Goal: Task Accomplishment & Management: Use online tool/utility

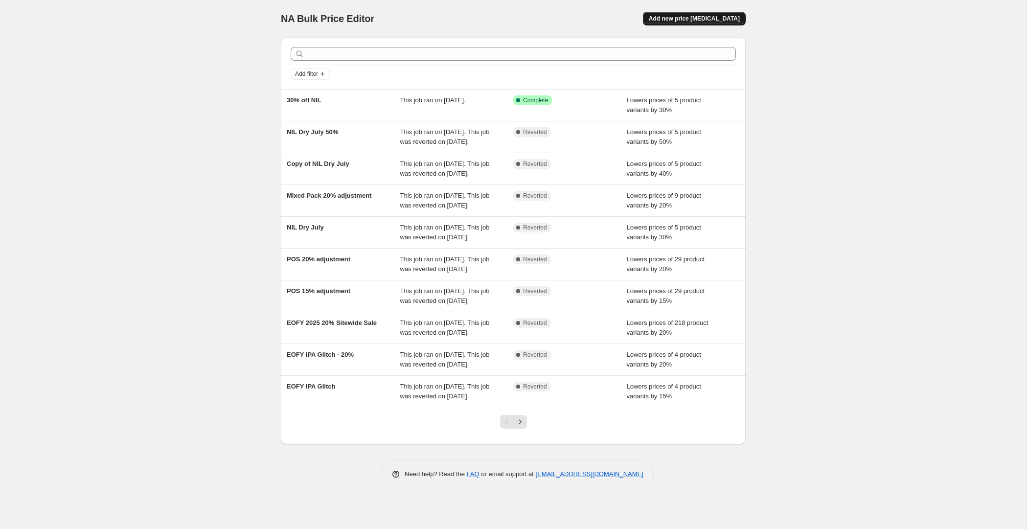
click at [732, 20] on span "Add new price [MEDICAL_DATA]" at bounding box center [694, 19] width 91 height 8
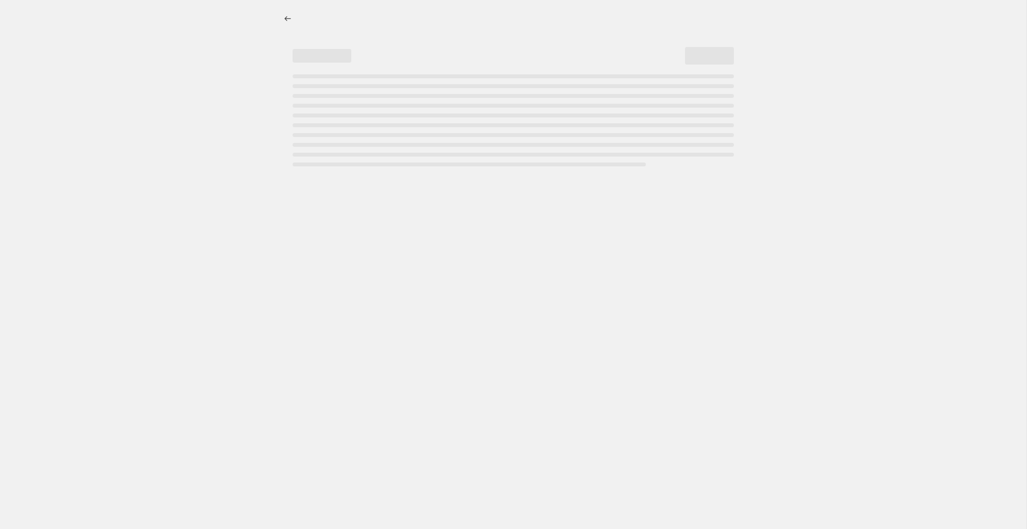
select select "percentage"
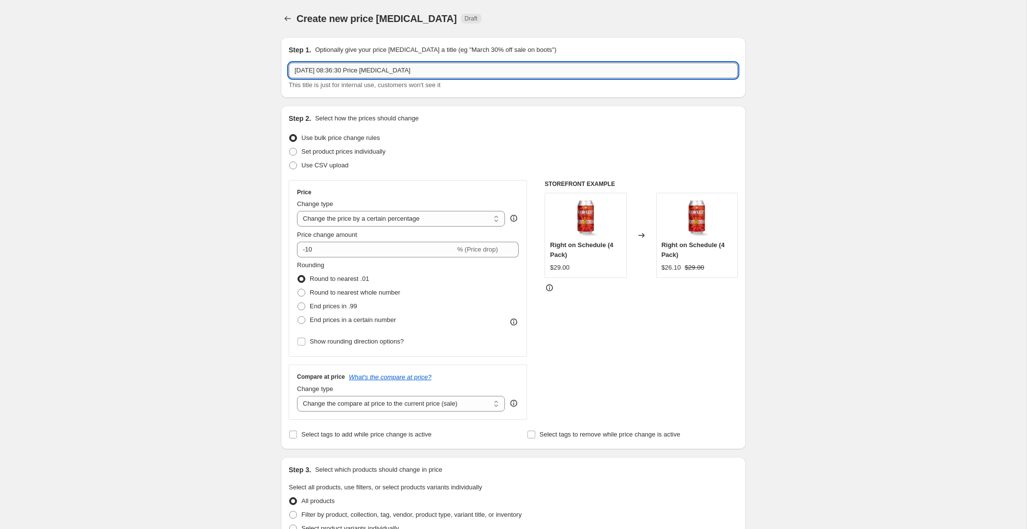
click at [446, 72] on input "[DATE] 08:36:30 Price [MEDICAL_DATA]" at bounding box center [513, 71] width 449 height 16
click at [445, 72] on input "[DATE] 08:36:30 Price [MEDICAL_DATA]" at bounding box center [513, 71] width 449 height 16
type input "Fathers Day 15% off sitewide"
click at [235, 149] on div "Create new price [MEDICAL_DATA]. This page is ready Create new price [MEDICAL_D…" at bounding box center [513, 489] width 1026 height 978
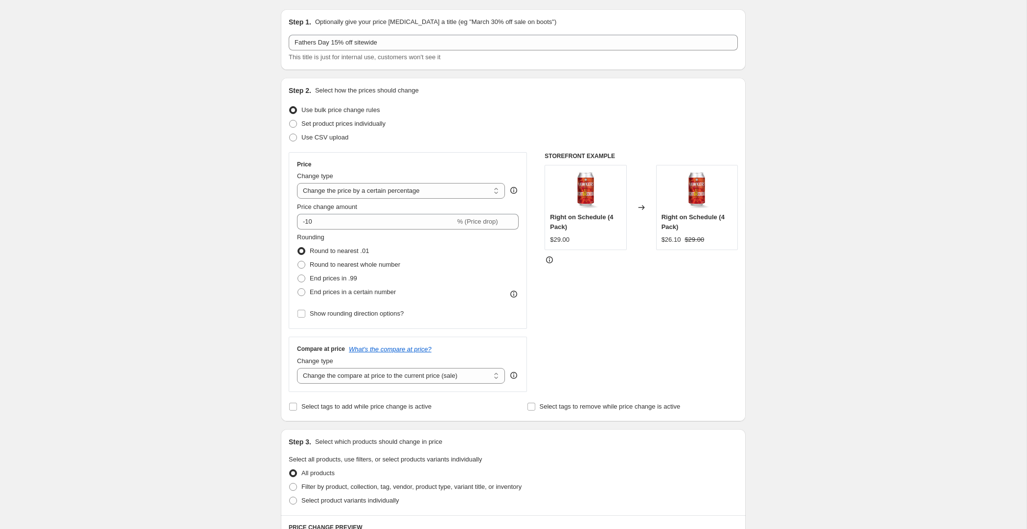
scroll to position [31, 0]
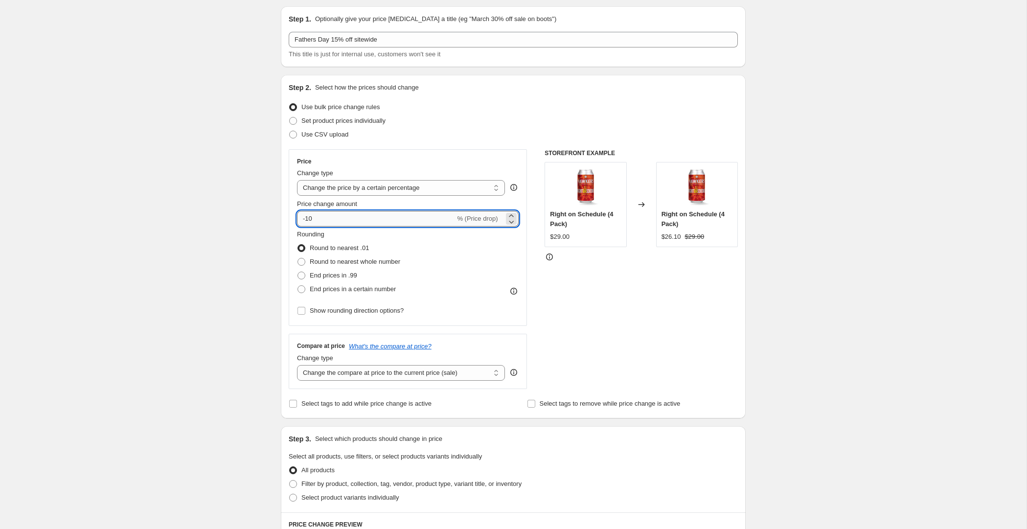
click at [325, 218] on input "-10" at bounding box center [376, 219] width 158 height 16
type input "-15"
click at [212, 222] on div "Create new price [MEDICAL_DATA]. This page is ready Create new price [MEDICAL_D…" at bounding box center [513, 458] width 1026 height 978
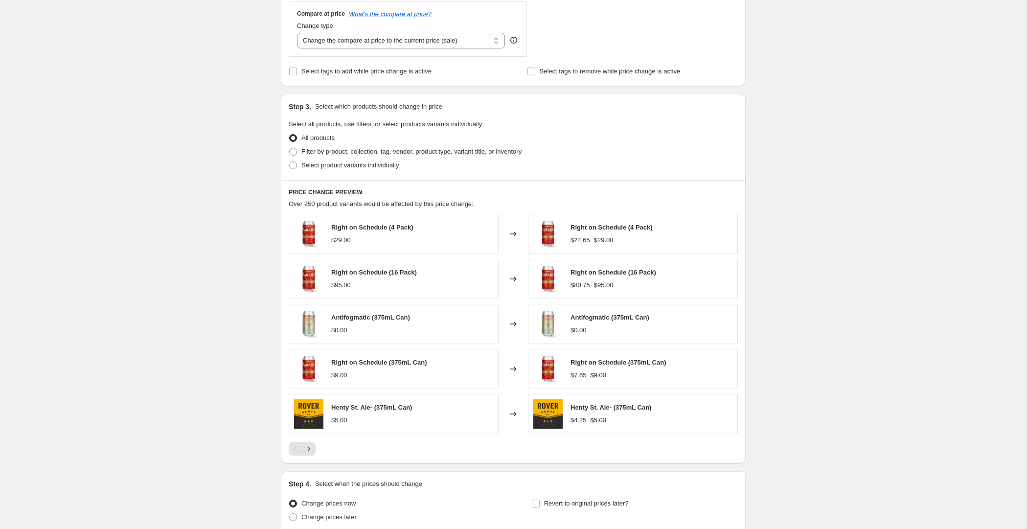
scroll to position [363, 0]
click at [371, 153] on span "Filter by product, collection, tag, vendor, product type, variant title, or inv…" at bounding box center [411, 151] width 220 height 7
click at [290, 149] on input "Filter by product, collection, tag, vendor, product type, variant title, or inv…" at bounding box center [289, 148] width 0 height 0
radio input "true"
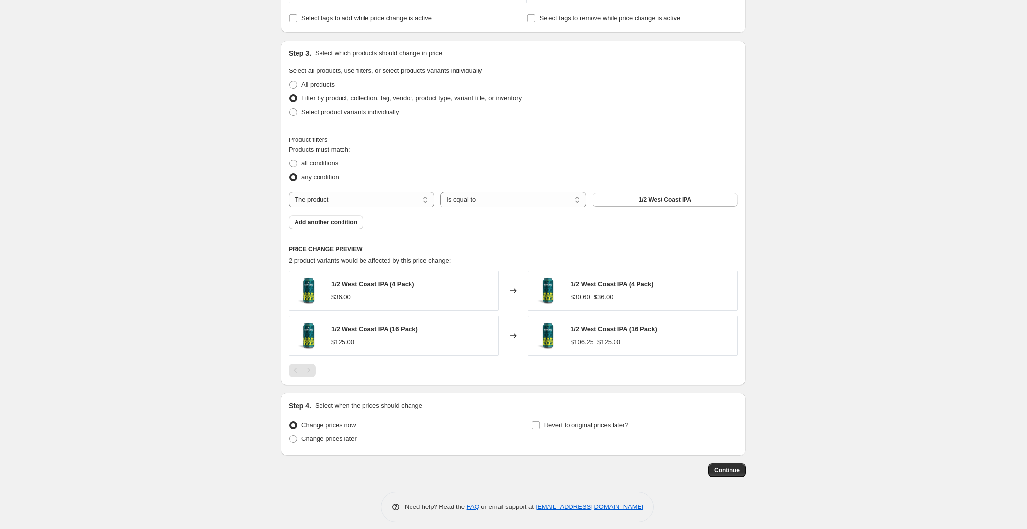
scroll to position [421, 0]
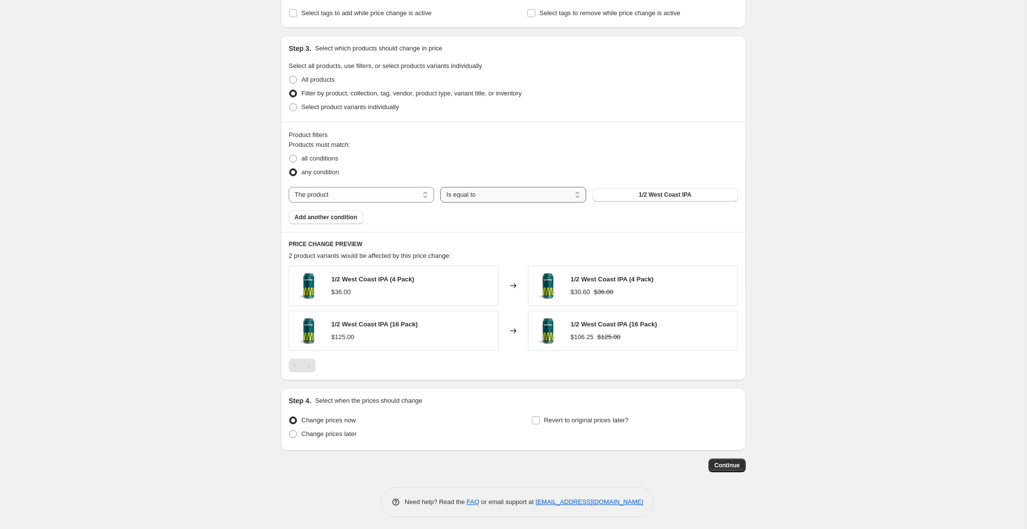
click at [487, 192] on select "Is equal to Is not equal to" at bounding box center [512, 195] width 145 height 16
click at [390, 193] on select "The product The product's collection The product's tag The product's vendor The…" at bounding box center [361, 195] width 145 height 16
select select "collection"
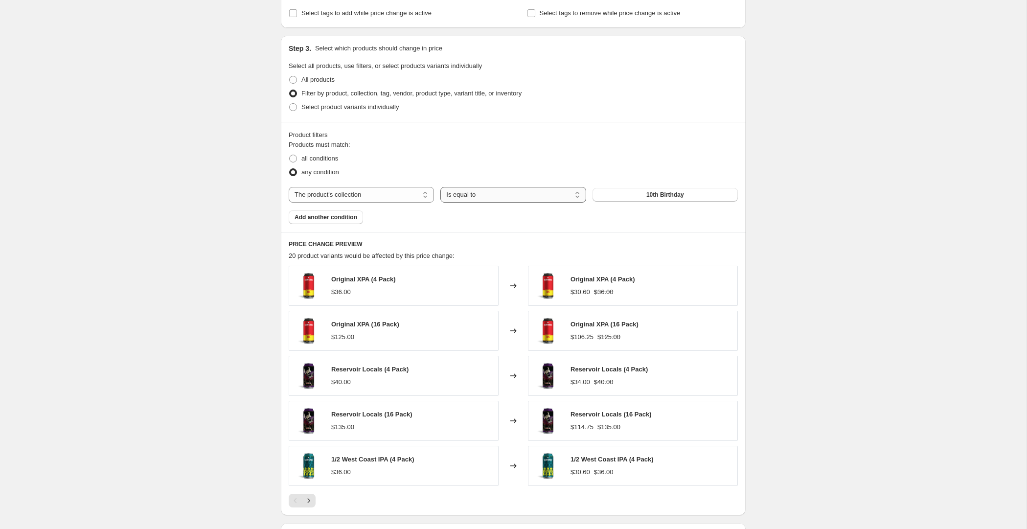
click at [474, 196] on select "Is equal to Is not equal to" at bounding box center [512, 195] width 145 height 16
click at [440, 187] on select "Is equal to Is not equal to" at bounding box center [512, 195] width 145 height 16
click at [637, 193] on button "10th Birthday" at bounding box center [664, 195] width 145 height 14
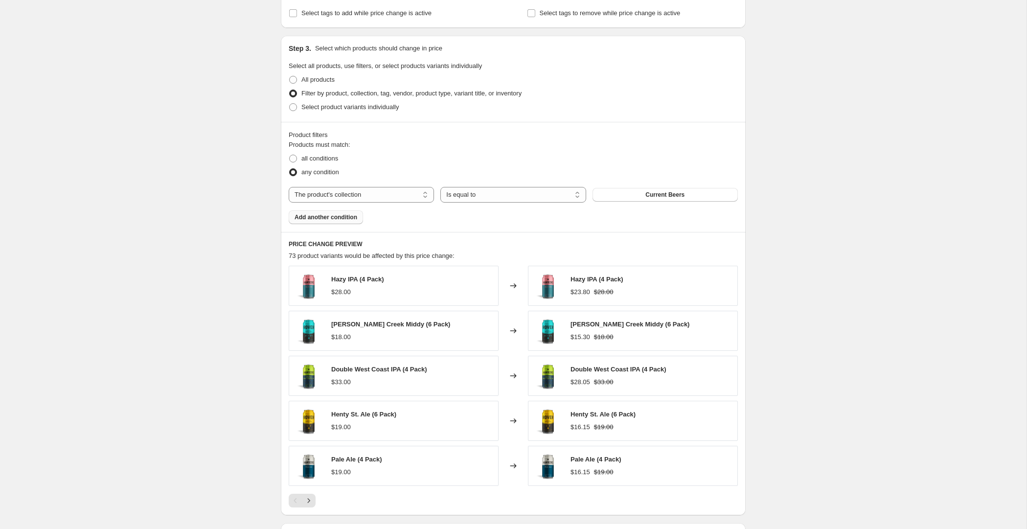
click at [338, 217] on span "Add another condition" at bounding box center [326, 217] width 63 height 8
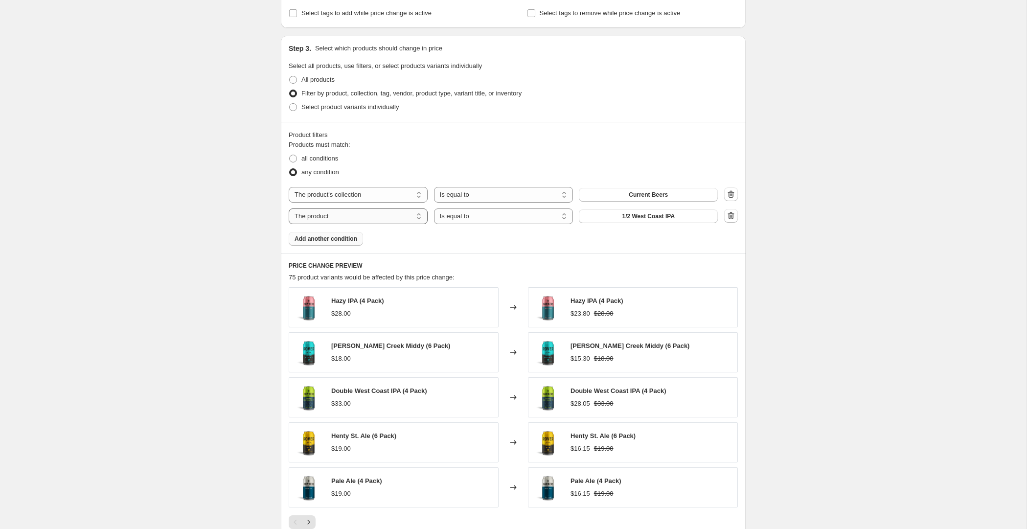
click at [375, 214] on select "The product The product's collection The product's tag The product's vendor The…" at bounding box center [358, 216] width 139 height 16
select select "collection"
click at [670, 215] on button "10th Birthday" at bounding box center [648, 216] width 139 height 14
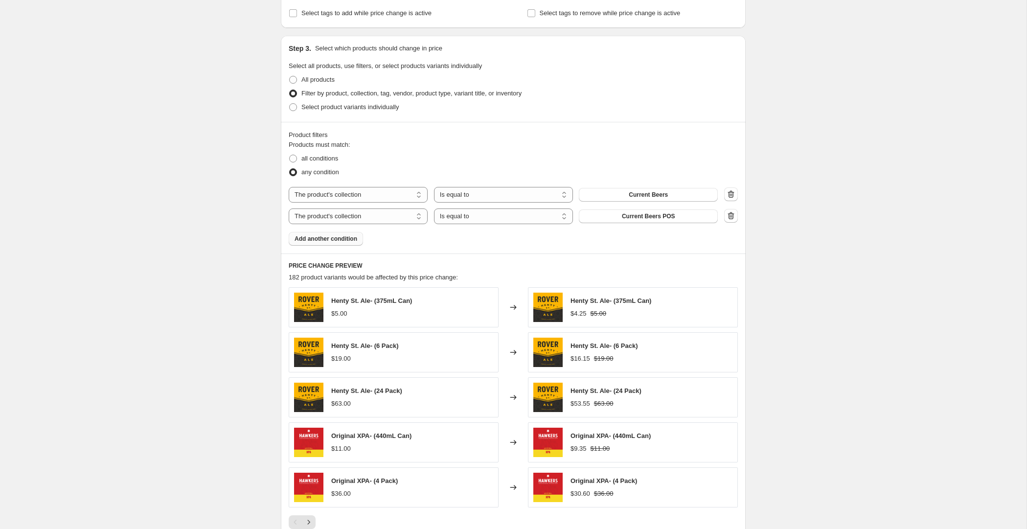
click at [342, 237] on span "Add another condition" at bounding box center [326, 239] width 63 height 8
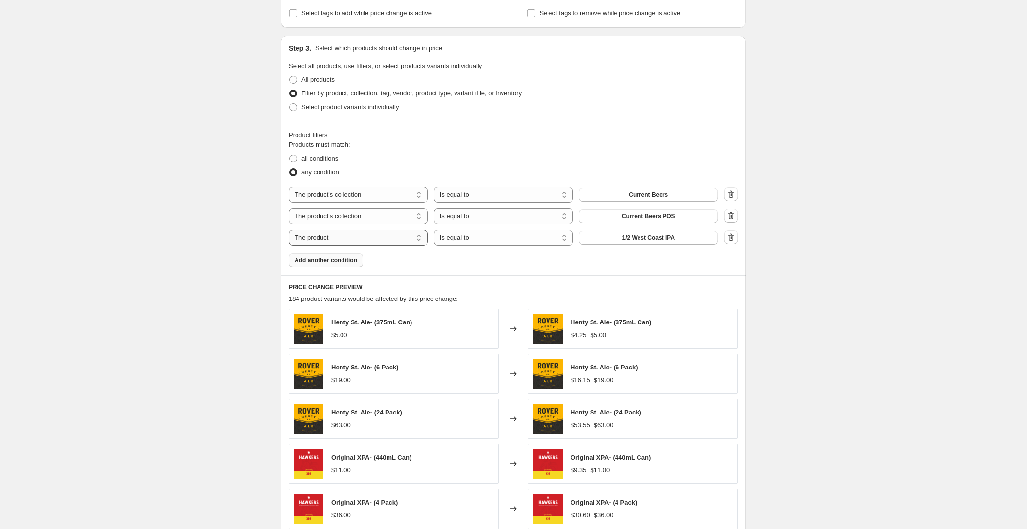
click at [378, 240] on select "The product The product's collection The product's tag The product's vendor The…" at bounding box center [358, 238] width 139 height 16
select select "collection"
click at [659, 236] on span "10th Birthday" at bounding box center [649, 238] width 38 height 8
click at [342, 260] on span "Add another condition" at bounding box center [326, 260] width 63 height 8
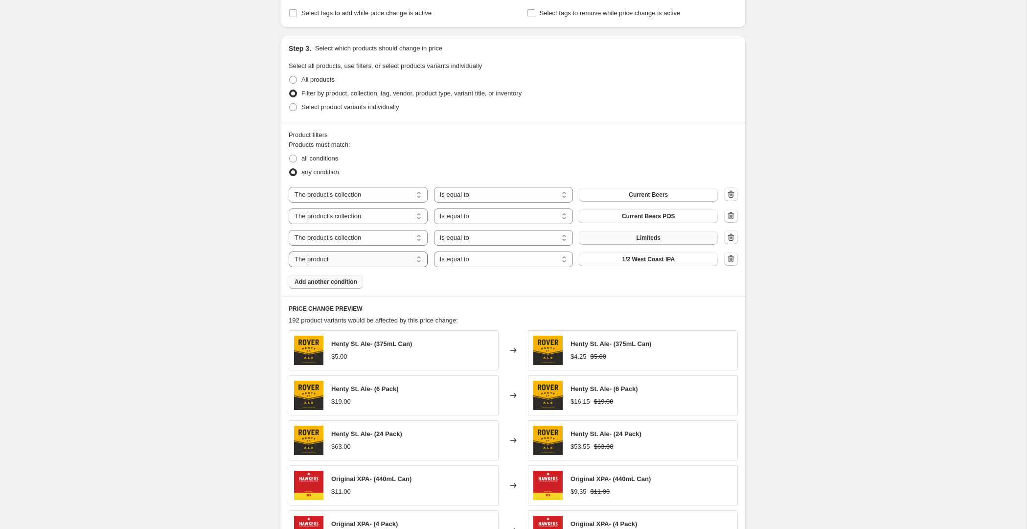
click at [373, 258] on select "The product The product's collection The product's tag The product's vendor The…" at bounding box center [358, 259] width 139 height 16
select select "collection"
click at [679, 258] on button "10th Birthday" at bounding box center [648, 259] width 139 height 14
click at [347, 282] on span "Add another condition" at bounding box center [326, 282] width 63 height 8
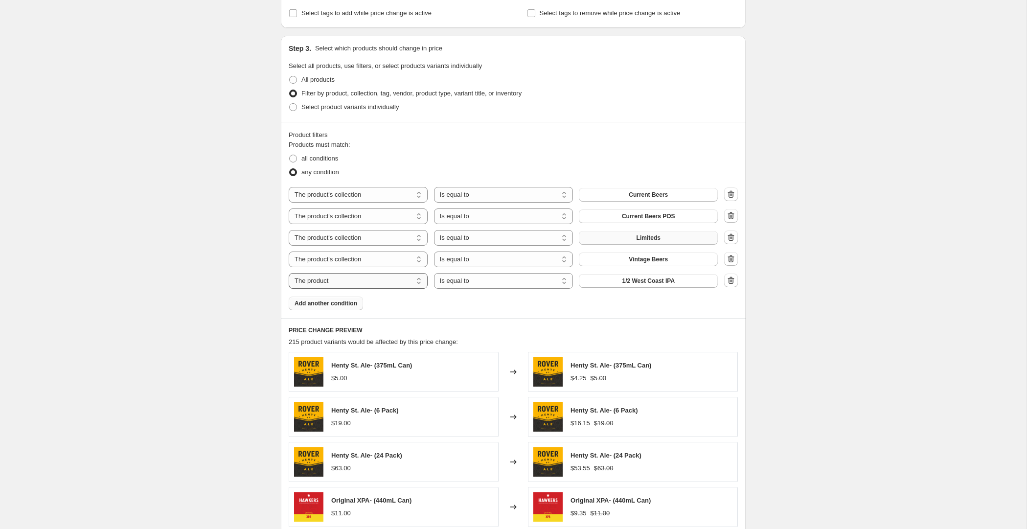
click at [386, 279] on select "The product The product's collection The product's tag The product's vendor The…" at bounding box center [358, 281] width 139 height 16
select select "collection"
click at [656, 280] on span "10th Birthday" at bounding box center [649, 281] width 38 height 8
click at [338, 303] on span "Add another condition" at bounding box center [326, 303] width 63 height 8
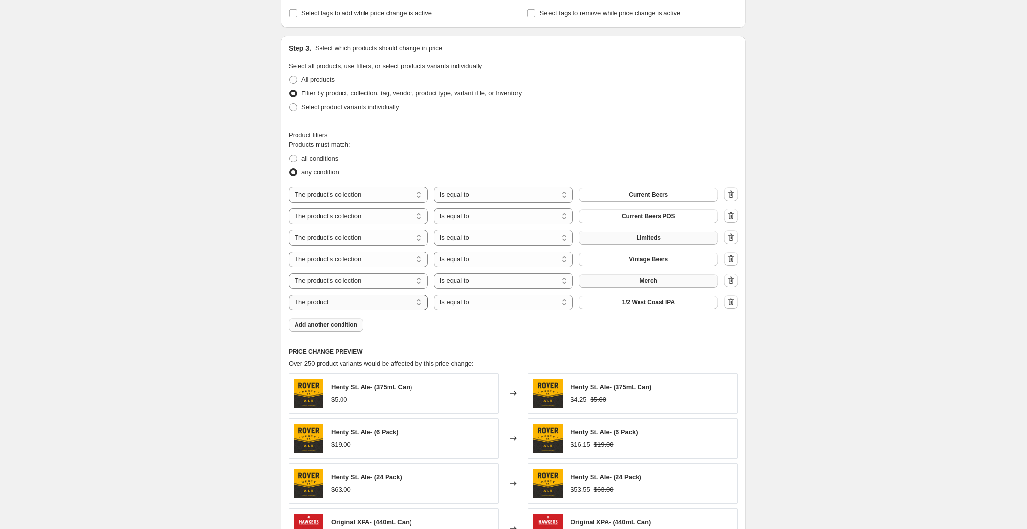
click at [365, 303] on select "The product The product's collection The product's tag The product's vendor The…" at bounding box center [358, 303] width 139 height 16
select select "collection"
click at [644, 303] on span "10th Birthday" at bounding box center [649, 302] width 38 height 8
click at [342, 325] on span "Add another condition" at bounding box center [326, 325] width 63 height 8
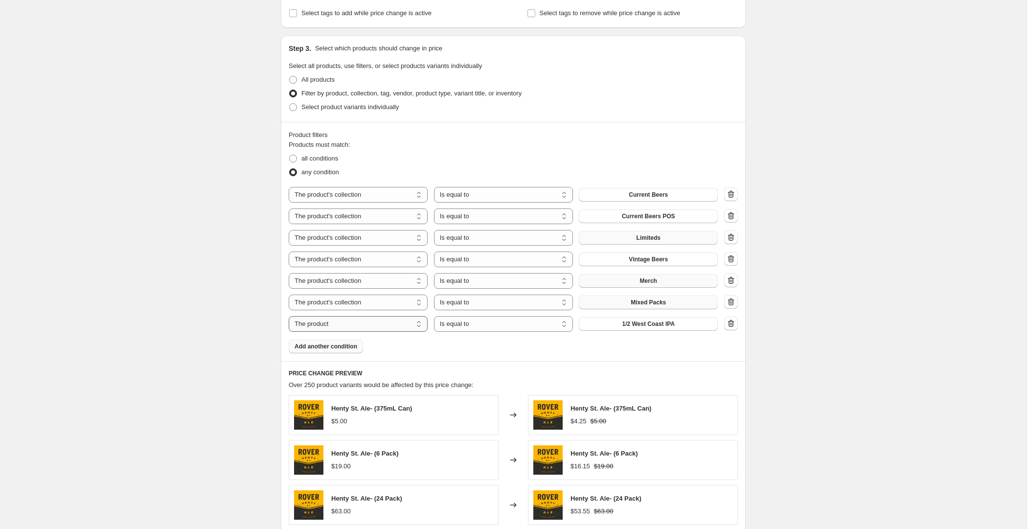
click at [383, 324] on select "The product The product's collection The product's tag The product's vendor The…" at bounding box center [358, 324] width 139 height 16
select select "collection"
click at [656, 321] on span "10th Birthday" at bounding box center [649, 324] width 38 height 8
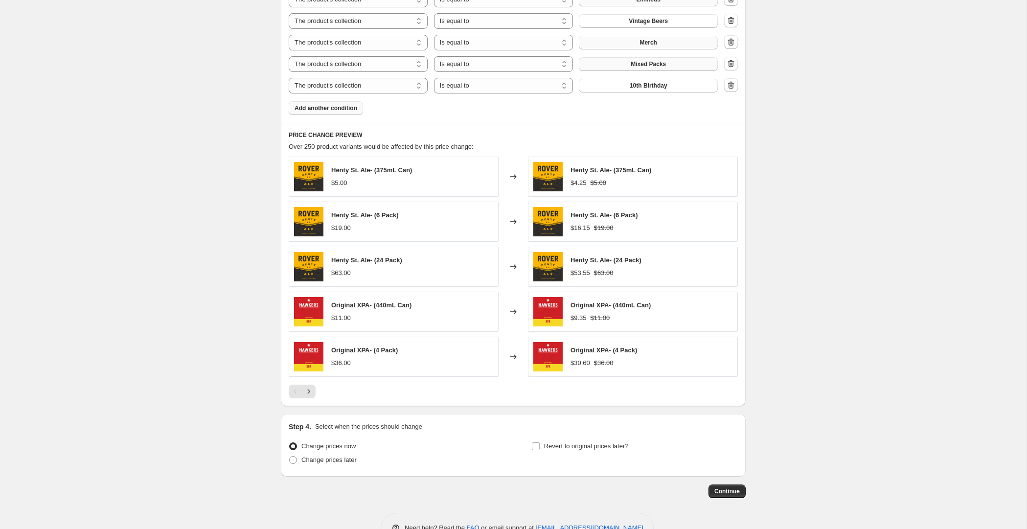
scroll to position [684, 0]
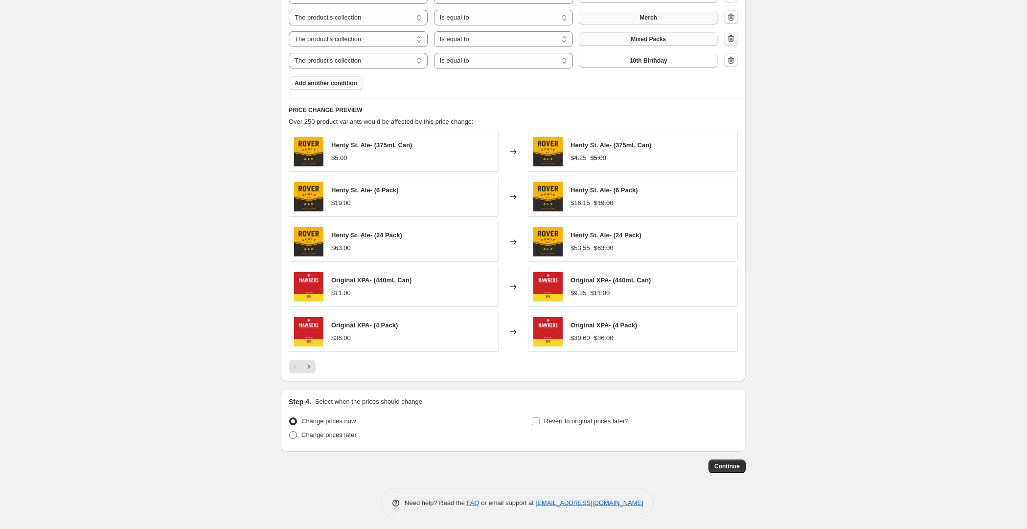
click at [309, 431] on span "Change prices later" at bounding box center [328, 434] width 55 height 7
click at [290, 431] on input "Change prices later" at bounding box center [289, 431] width 0 height 0
radio input "true"
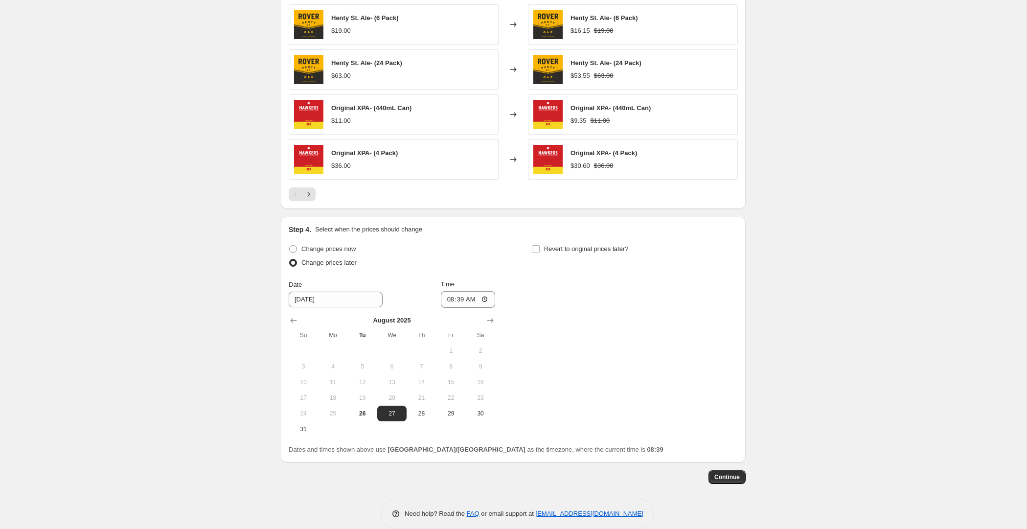
scroll to position [864, 0]
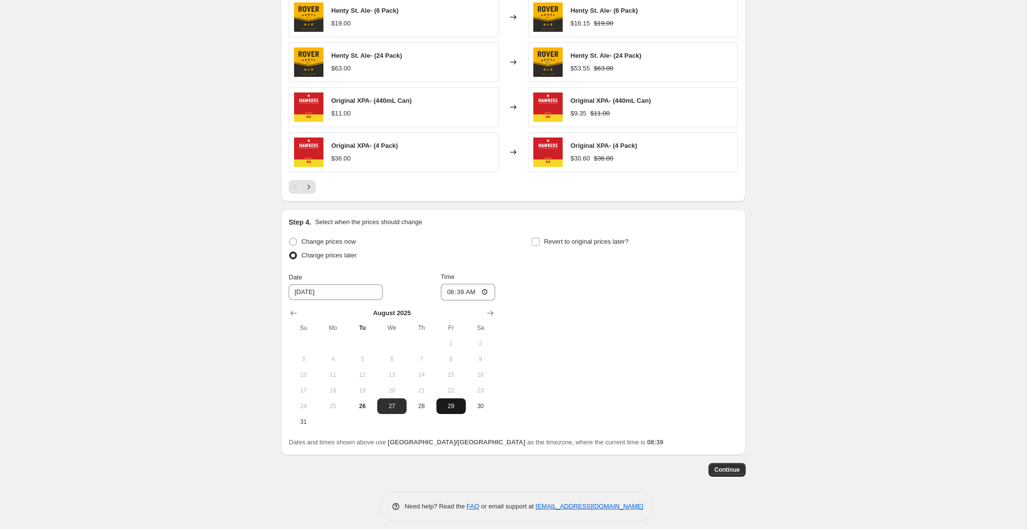
click at [450, 403] on span "29" at bounding box center [451, 406] width 22 height 8
type input "[DATE]"
click at [463, 289] on input "08:39" at bounding box center [468, 292] width 55 height 17
click at [460, 287] on input "08:39" at bounding box center [468, 292] width 55 height 17
type input "08:00"
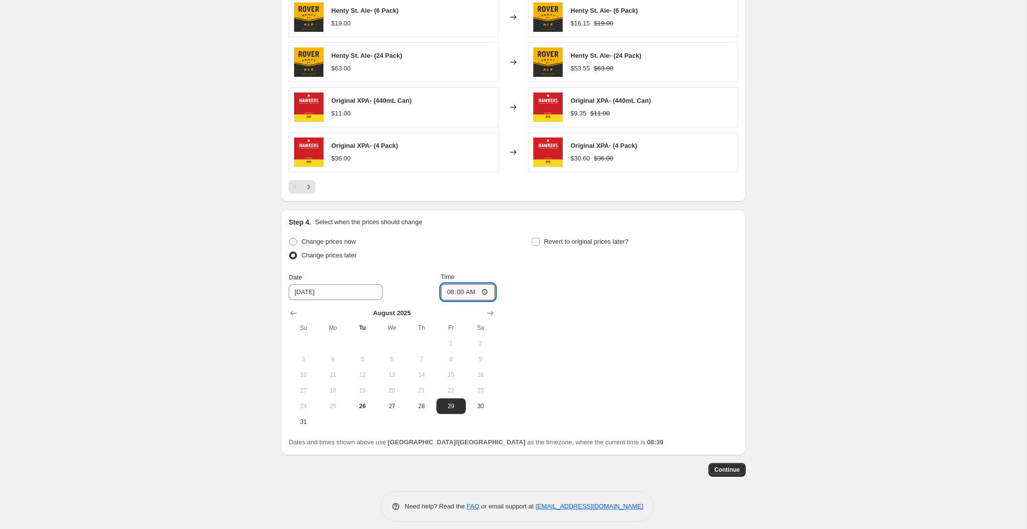
drag, startPoint x: 809, startPoint y: 304, endPoint x: 790, endPoint y: 301, distance: 19.4
click at [581, 241] on span "Revert to original prices later?" at bounding box center [586, 241] width 85 height 7
click at [540, 241] on input "Revert to original prices later?" at bounding box center [536, 242] width 8 height 8
checkbox input "true"
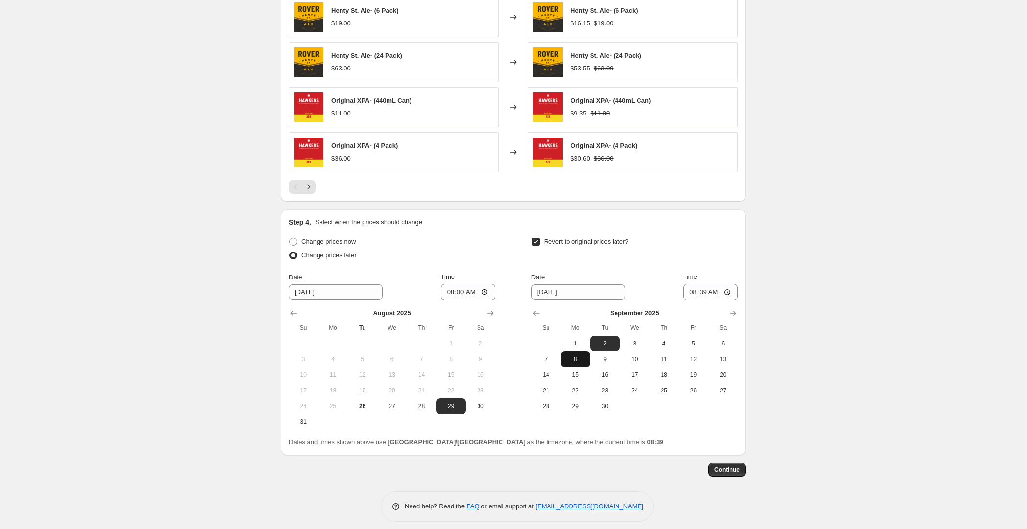
click at [573, 355] on span "8" at bounding box center [576, 359] width 22 height 8
type input "[DATE]"
click at [699, 288] on input "08:39" at bounding box center [710, 292] width 55 height 17
type input "08:00"
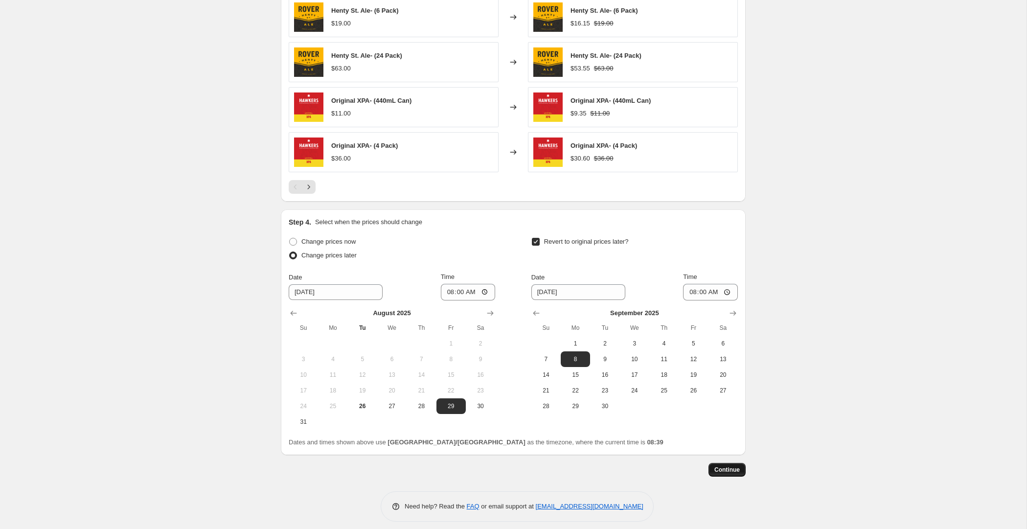
click at [721, 467] on span "Continue" at bounding box center [726, 470] width 25 height 8
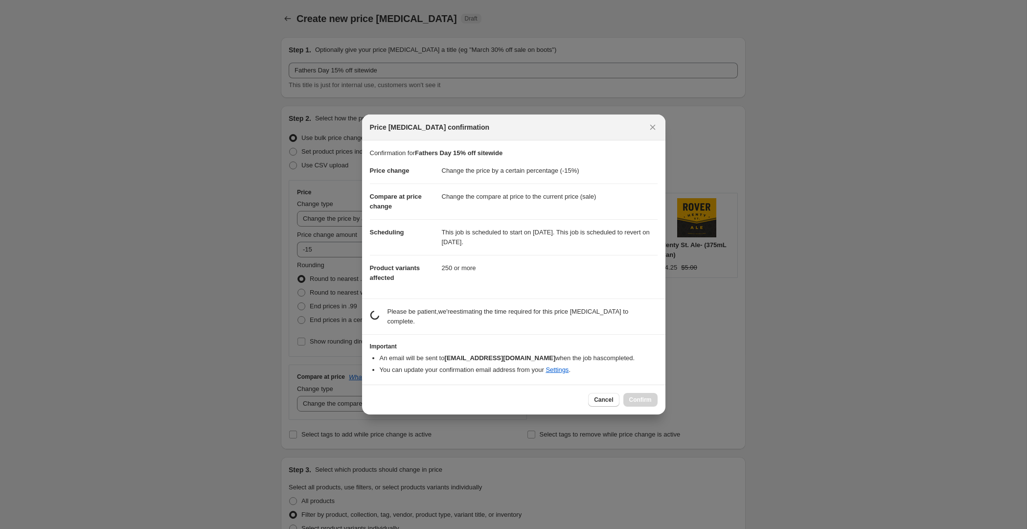
scroll to position [0, 0]
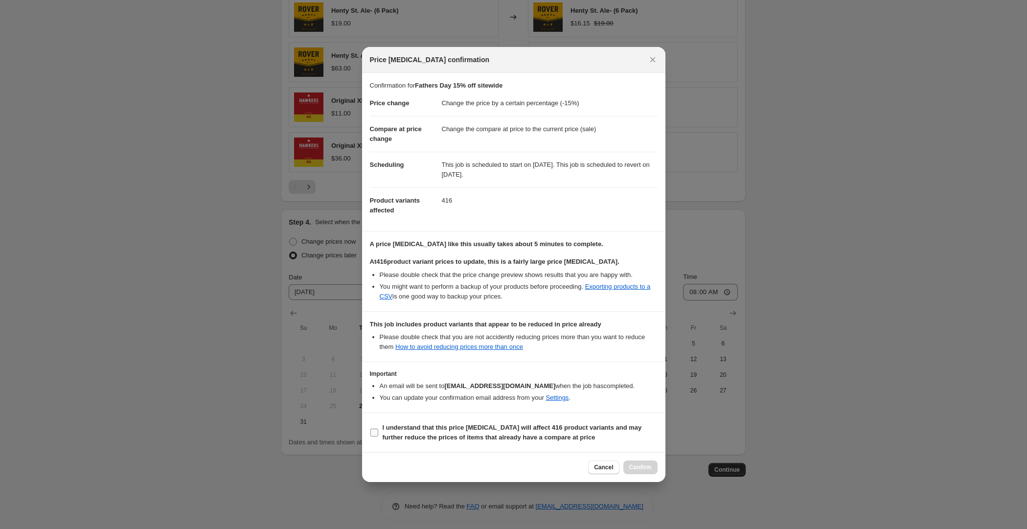
click at [434, 428] on b "I understand that this price [MEDICAL_DATA] will affect 416 product variants an…" at bounding box center [512, 432] width 259 height 17
click at [378, 429] on input "I understand that this price [MEDICAL_DATA] will affect 416 product variants an…" at bounding box center [374, 433] width 8 height 8
checkbox input "true"
click at [643, 465] on span "Confirm" at bounding box center [640, 467] width 23 height 8
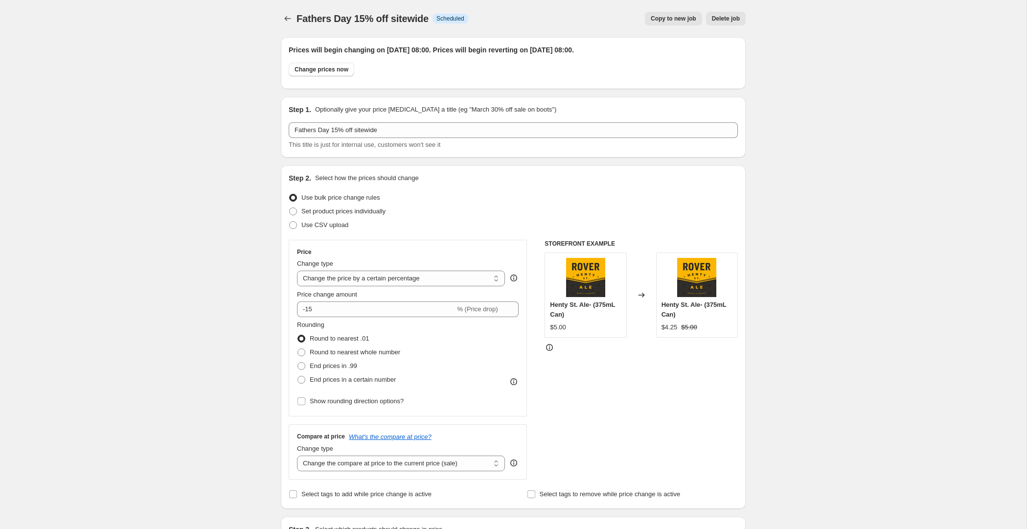
scroll to position [864, 0]
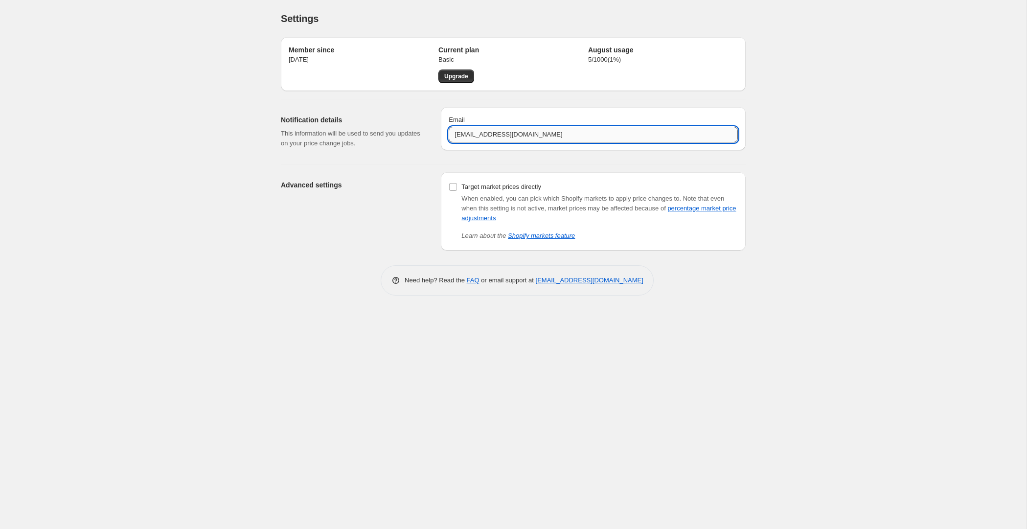
drag, startPoint x: 508, startPoint y: 140, endPoint x: 509, endPoint y: 135, distance: 5.5
click at [508, 140] on input "[EMAIL_ADDRESS][DOMAIN_NAME]" at bounding box center [593, 135] width 289 height 16
click at [510, 134] on input "[EMAIL_ADDRESS][DOMAIN_NAME]" at bounding box center [593, 135] width 289 height 16
click at [509, 134] on input "[EMAIL_ADDRESS][DOMAIN_NAME]" at bounding box center [593, 135] width 289 height 16
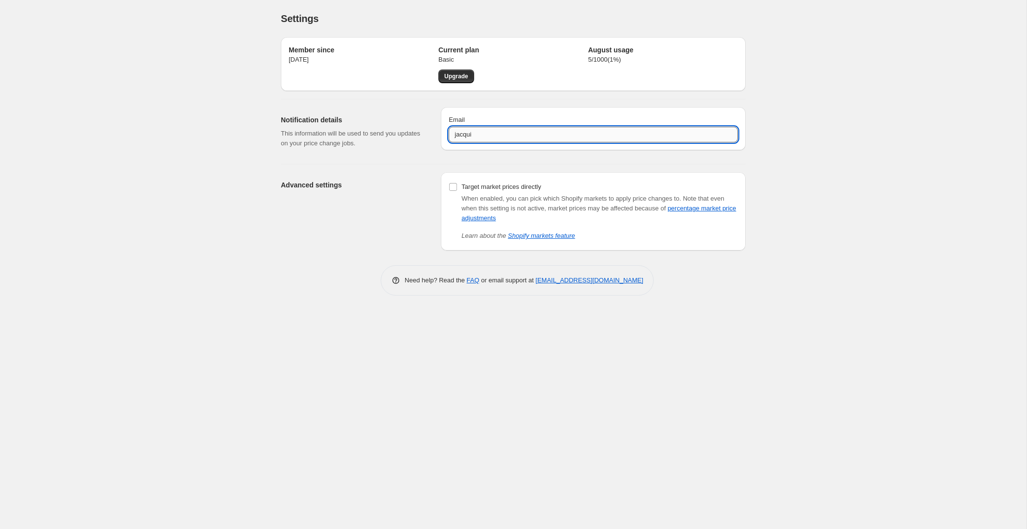
type input "[EMAIL_ADDRESS][DOMAIN_NAME]"
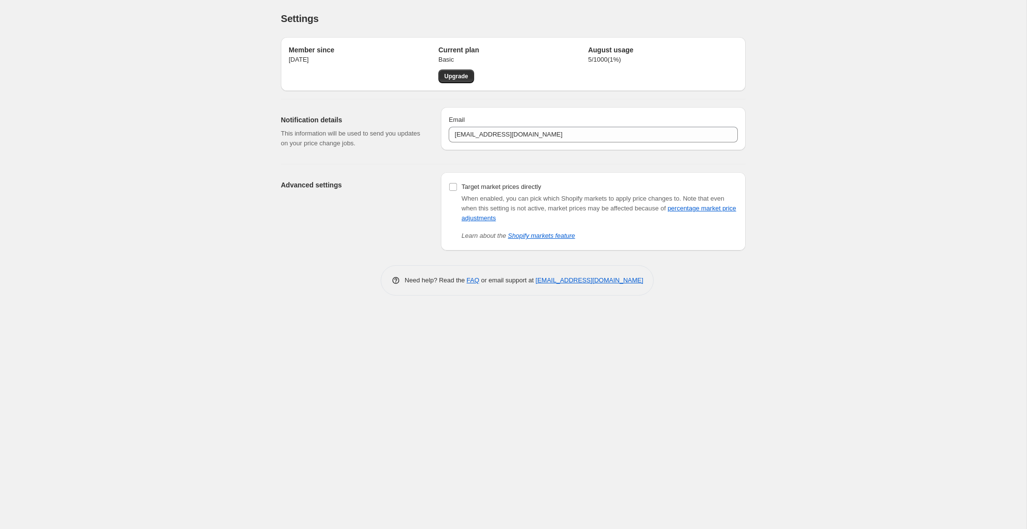
drag, startPoint x: 194, startPoint y: 255, endPoint x: 71, endPoint y: 271, distance: 123.8
click at [194, 255] on div "Settings. This page is ready Settings Member since [DATE] Current plan Basic Up…" at bounding box center [513, 264] width 1026 height 529
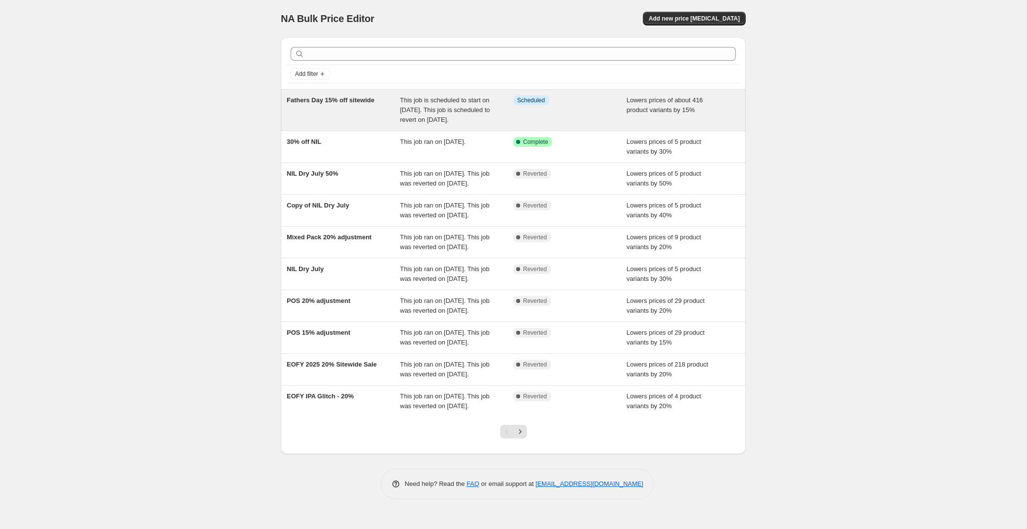
click at [321, 101] on span "Fathers Day 15% off sitewide" at bounding box center [331, 99] width 88 height 7
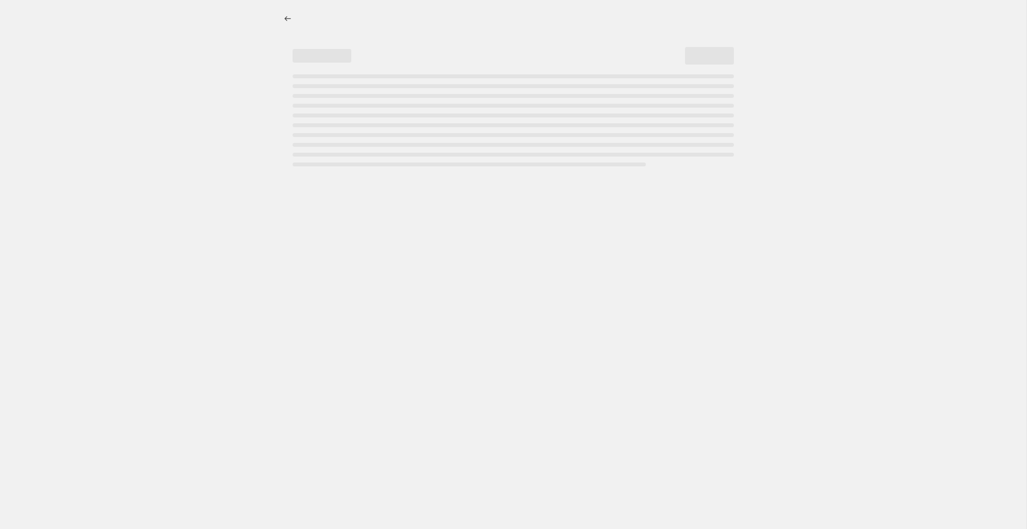
select select "percentage"
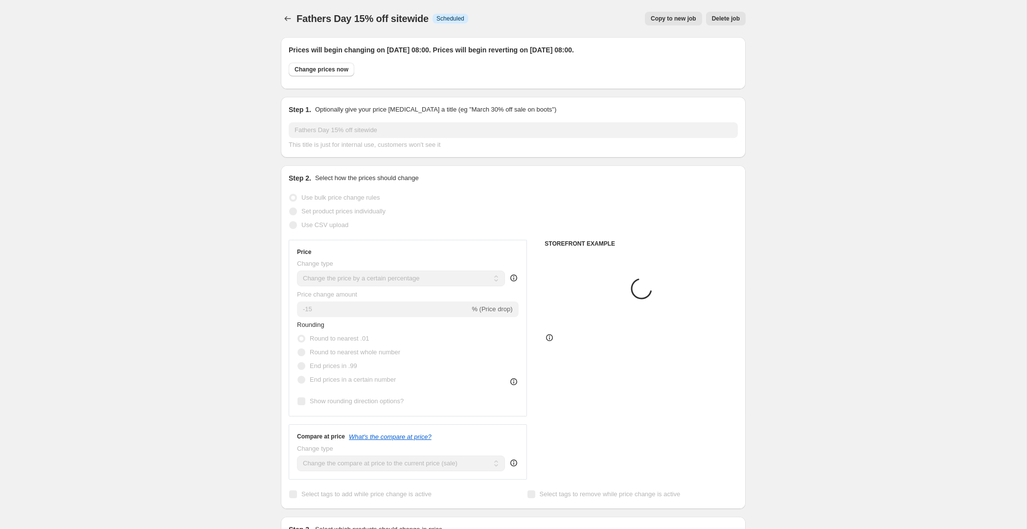
select select "collection"
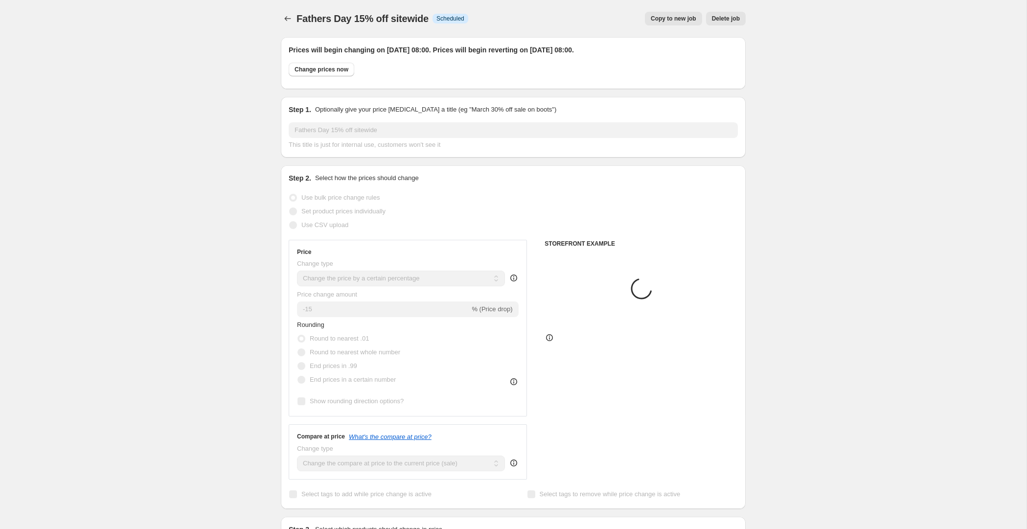
select select "collection"
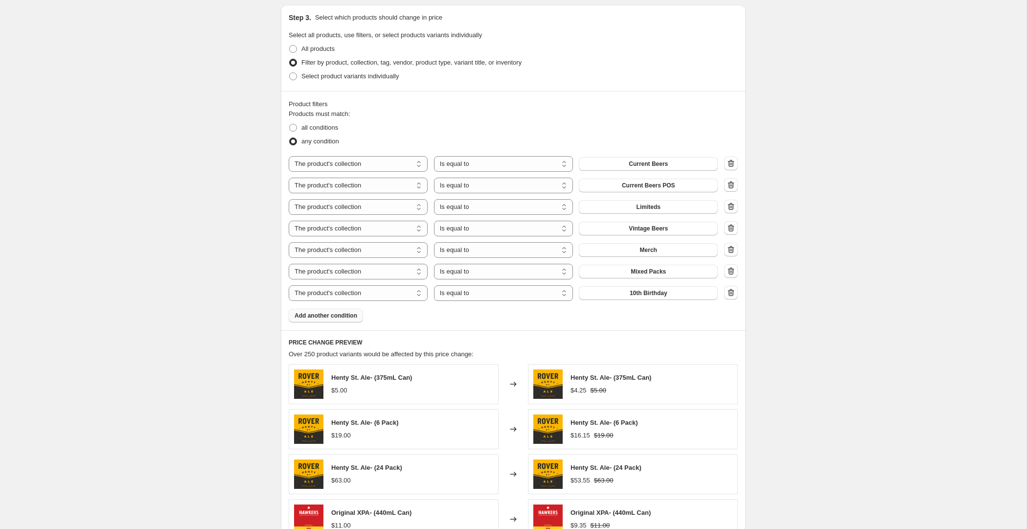
scroll to position [525, 0]
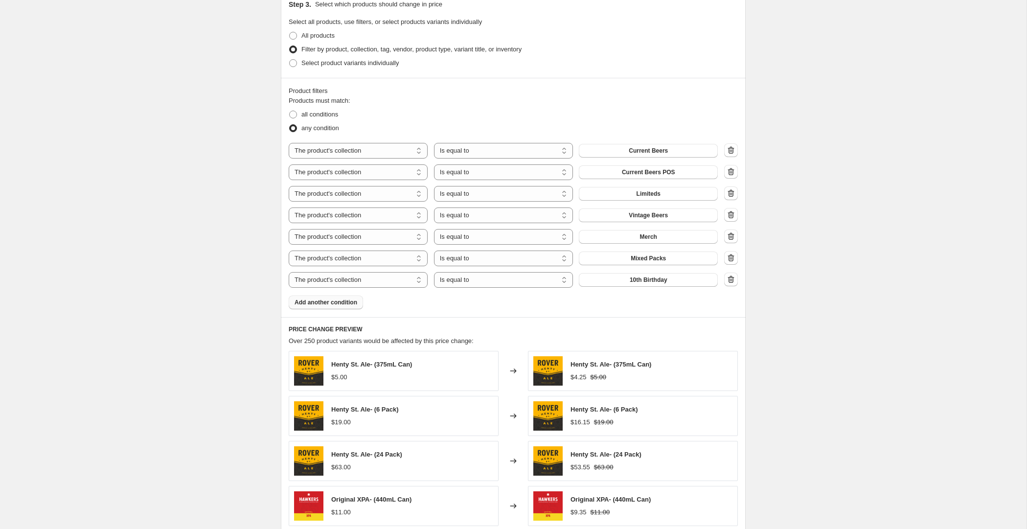
click at [335, 304] on span "Add another condition" at bounding box center [326, 302] width 63 height 8
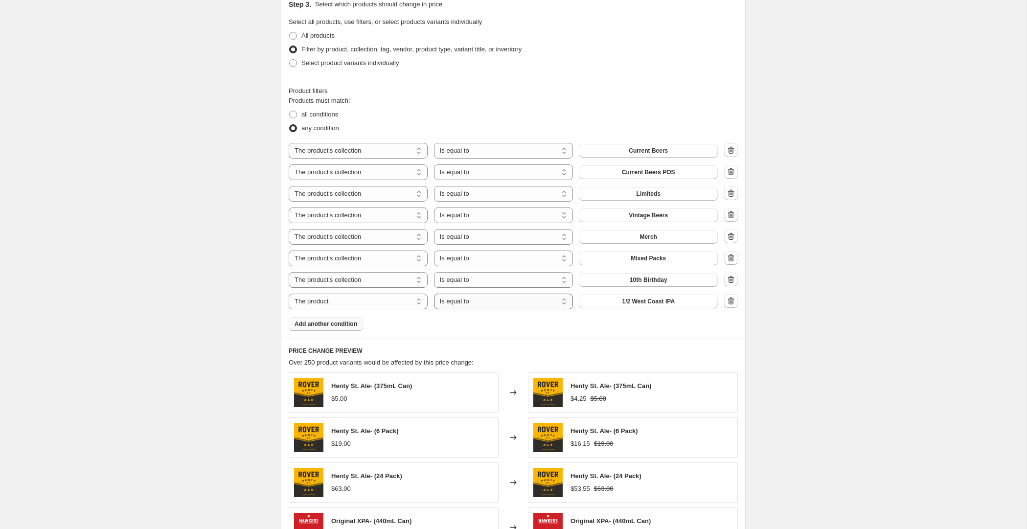
click at [506, 296] on select "Is equal to Is not equal to" at bounding box center [503, 302] width 139 height 16
select select "not_equal"
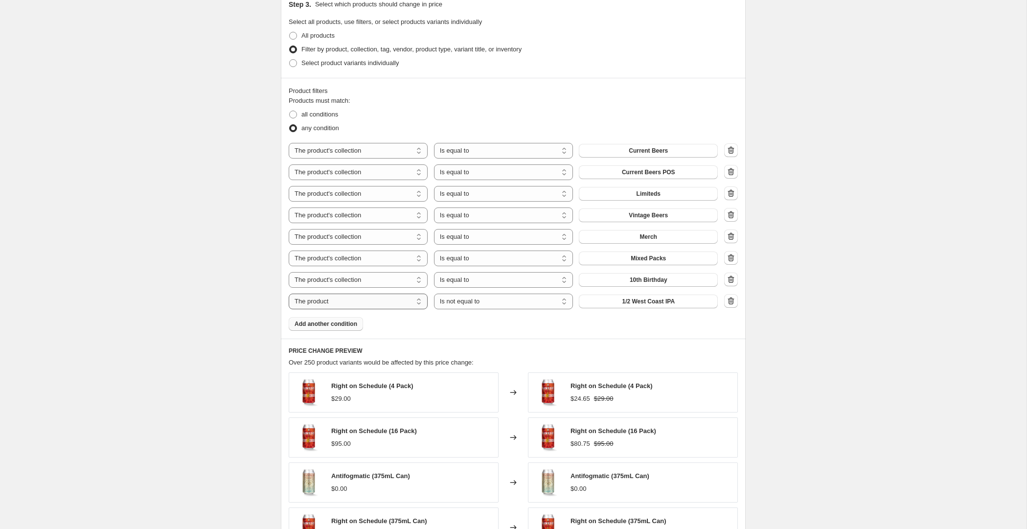
click at [397, 303] on select "The product The product's collection The product's tag The product's vendor The…" at bounding box center [358, 302] width 139 height 16
click at [682, 298] on button "1/2 West Coast IPA" at bounding box center [648, 302] width 139 height 14
click at [324, 322] on span "Add another condition" at bounding box center [326, 324] width 63 height 8
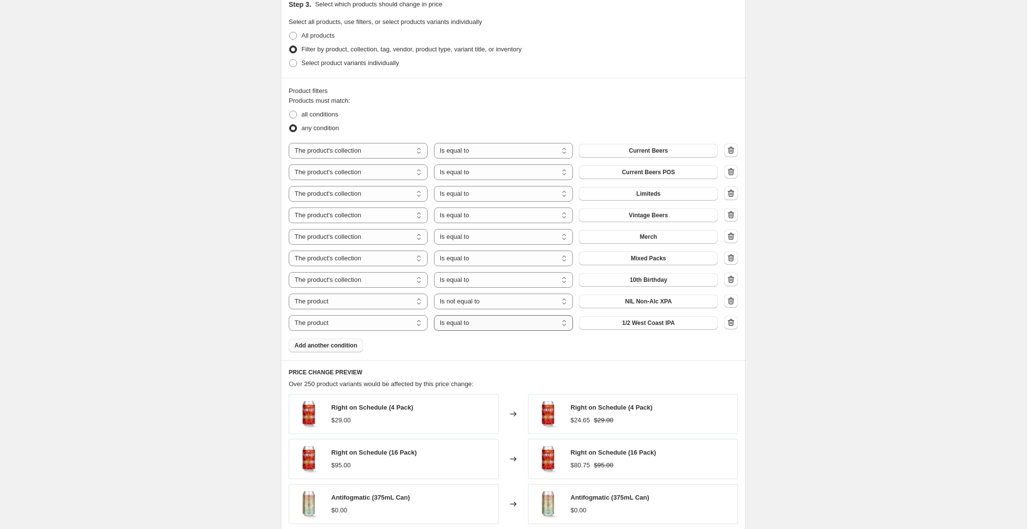
click at [523, 321] on select "Is equal to Is not equal to" at bounding box center [503, 323] width 139 height 16
select select "not_equal"
click at [671, 320] on span "1/2 West Coast IPA" at bounding box center [648, 323] width 53 height 8
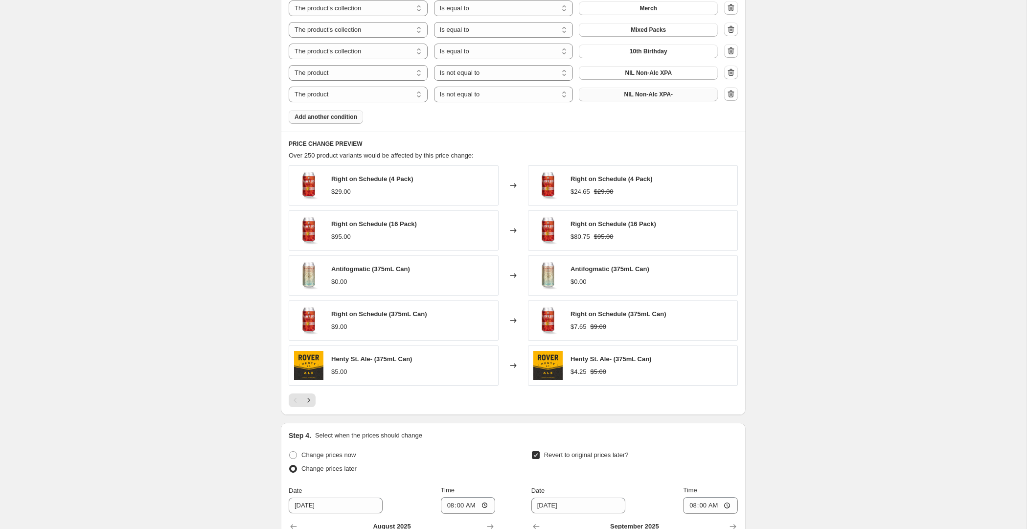
scroll to position [755, 0]
click at [308, 396] on icon "Next" at bounding box center [309, 399] width 10 height 10
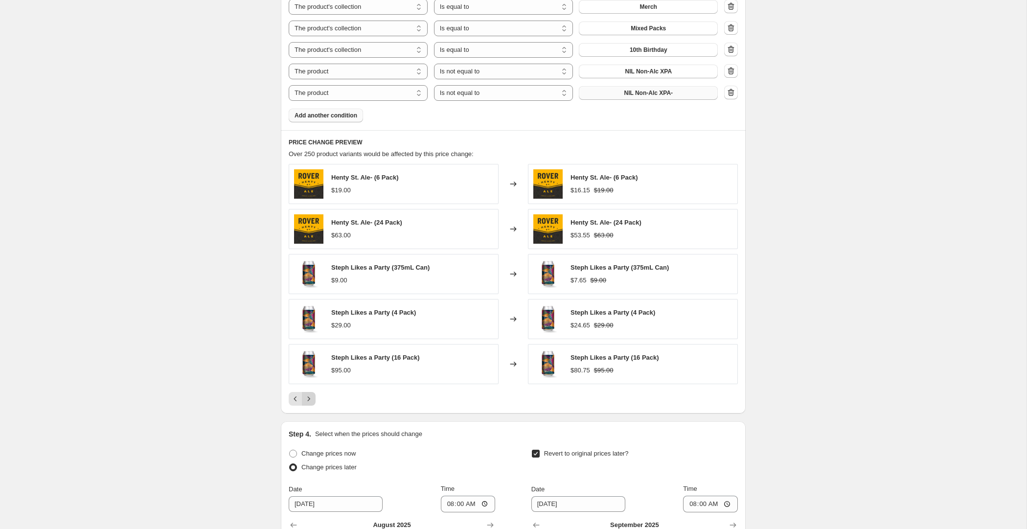
click at [307, 394] on icon "Next" at bounding box center [309, 399] width 10 height 10
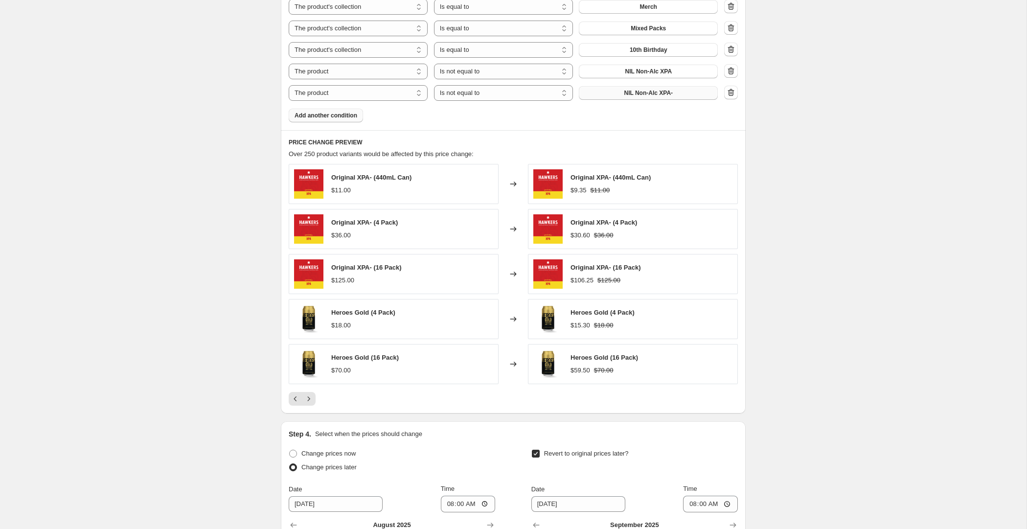
click at [733, 69] on icon "button" at bounding box center [731, 71] width 10 height 10
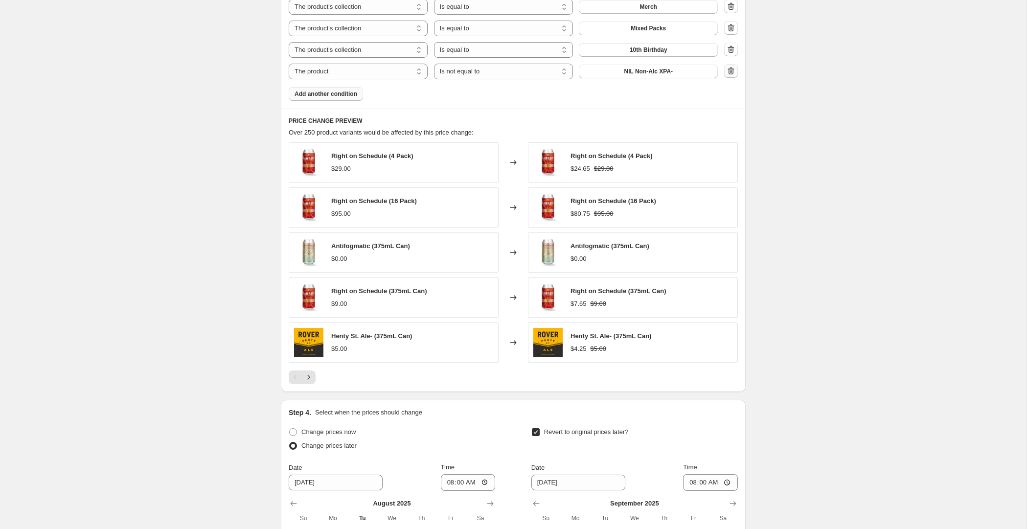
click at [733, 69] on icon "button" at bounding box center [731, 71] width 10 height 10
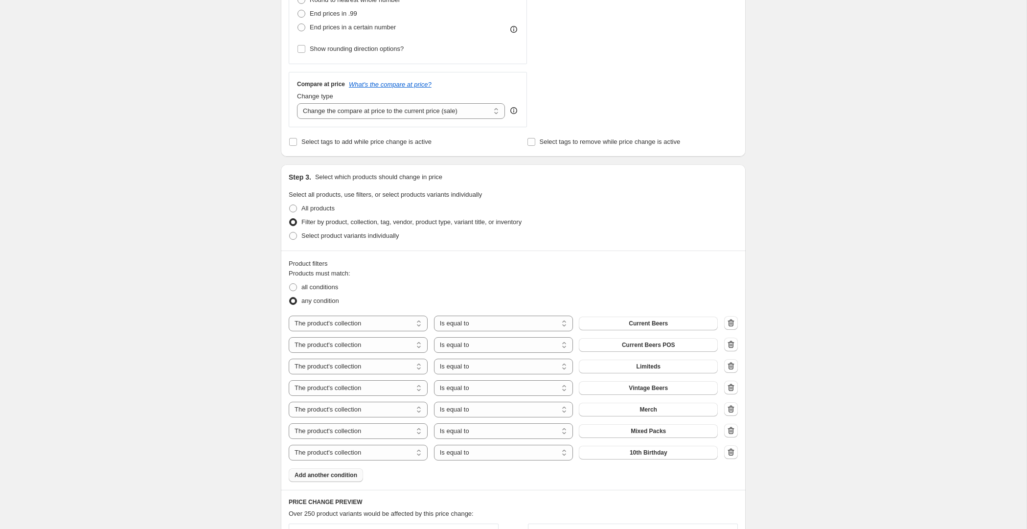
scroll to position [409, 0]
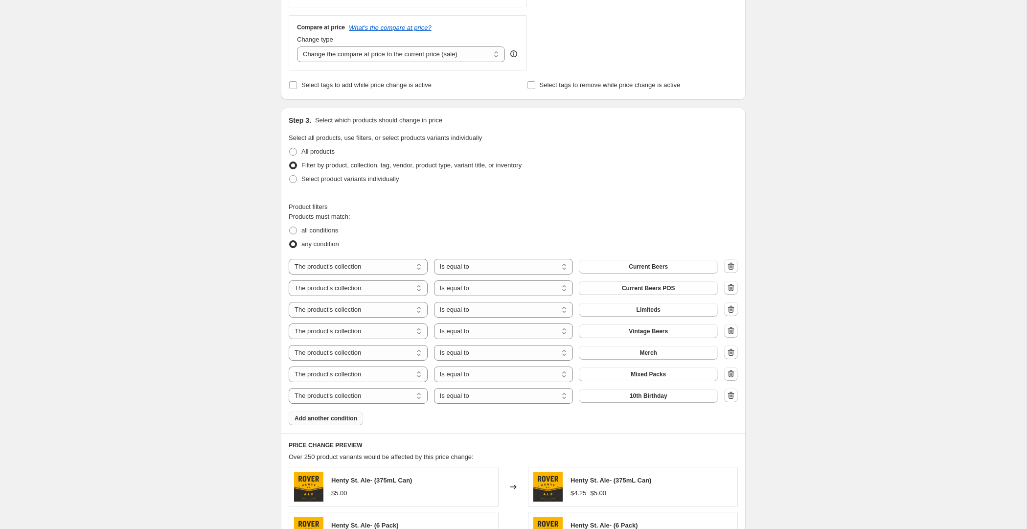
click at [219, 222] on div "Fathers Day 15% off sitewide. This page is ready Fathers Day 15% off sitewide I…" at bounding box center [513, 321] width 1026 height 1460
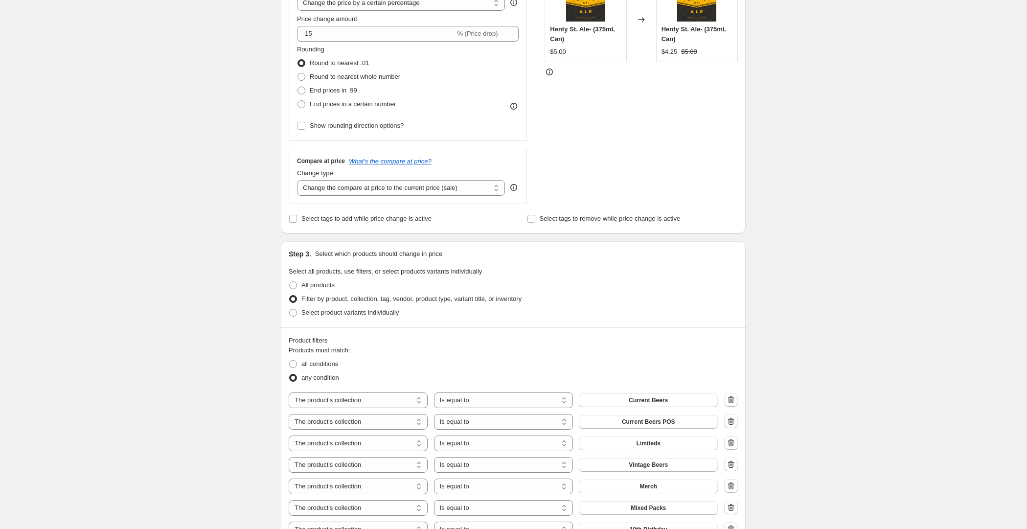
scroll to position [119, 0]
